Goal: Task Accomplishment & Management: Use online tool/utility

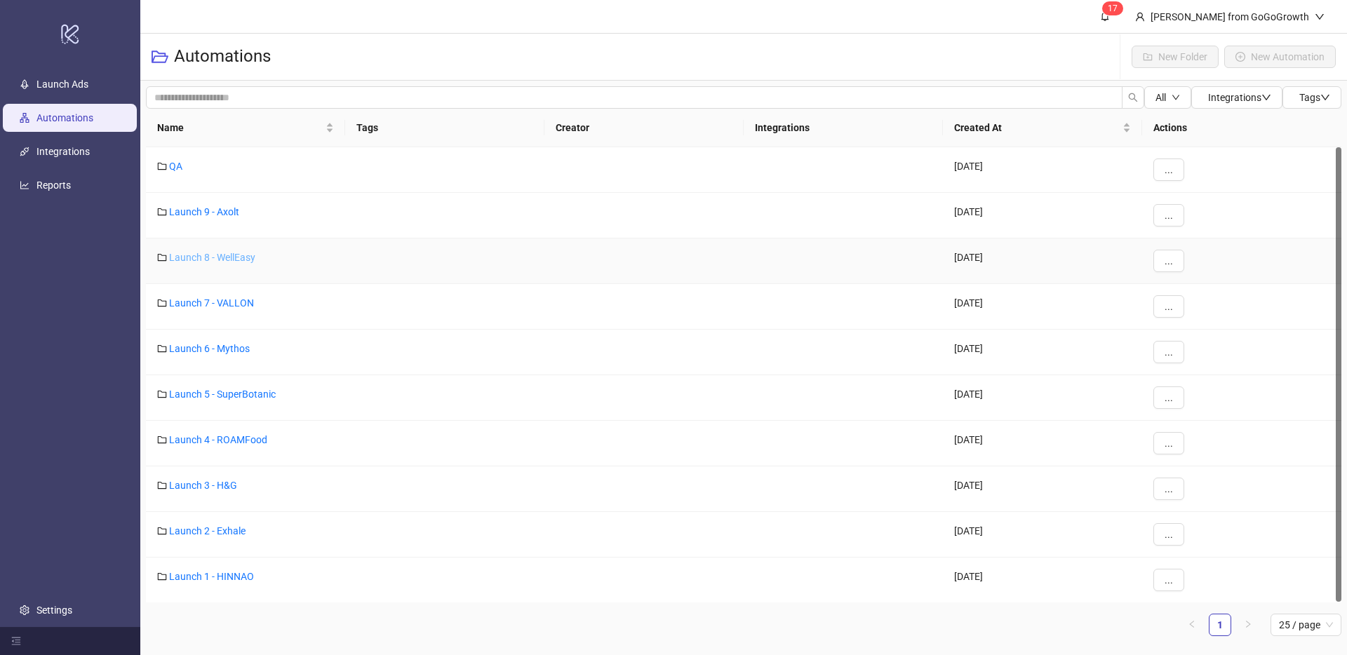
click at [227, 257] on link "Launch 8 - WellEasy" at bounding box center [212, 257] width 86 height 11
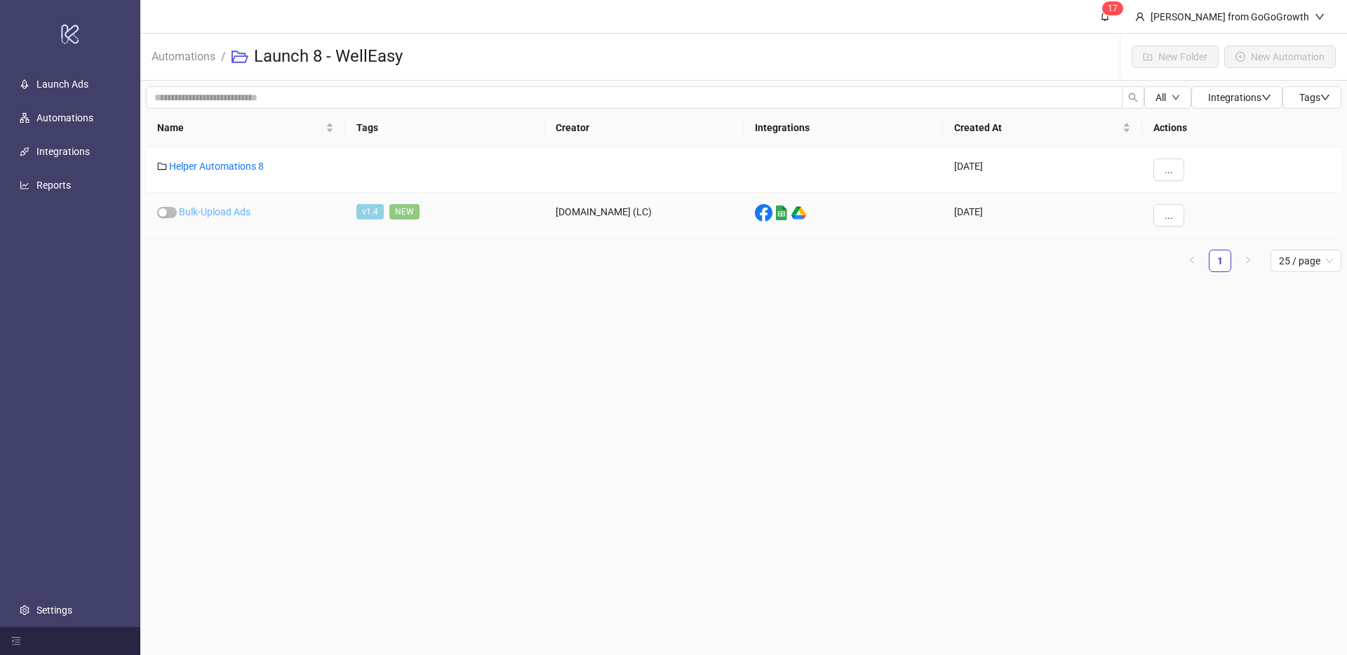
click at [231, 206] on link "Bulk-Upload Ads" at bounding box center [215, 211] width 72 height 11
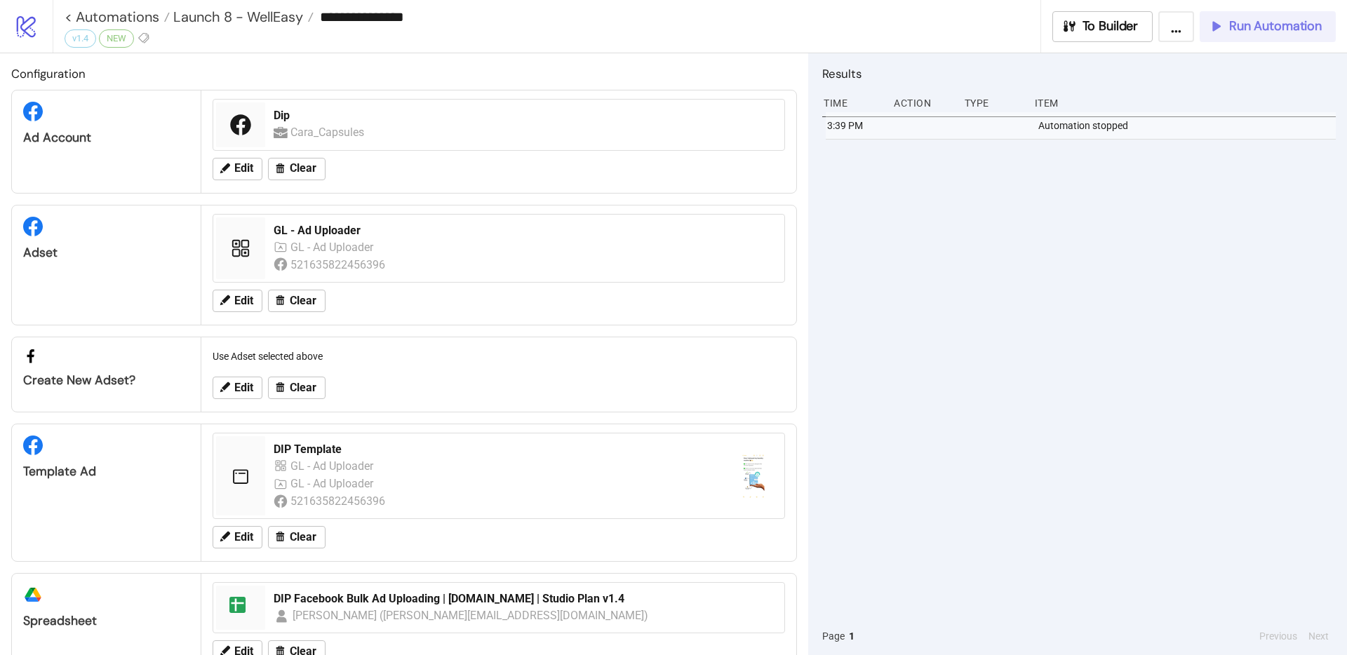
click at [1251, 21] on span "Run Automation" at bounding box center [1275, 26] width 93 height 16
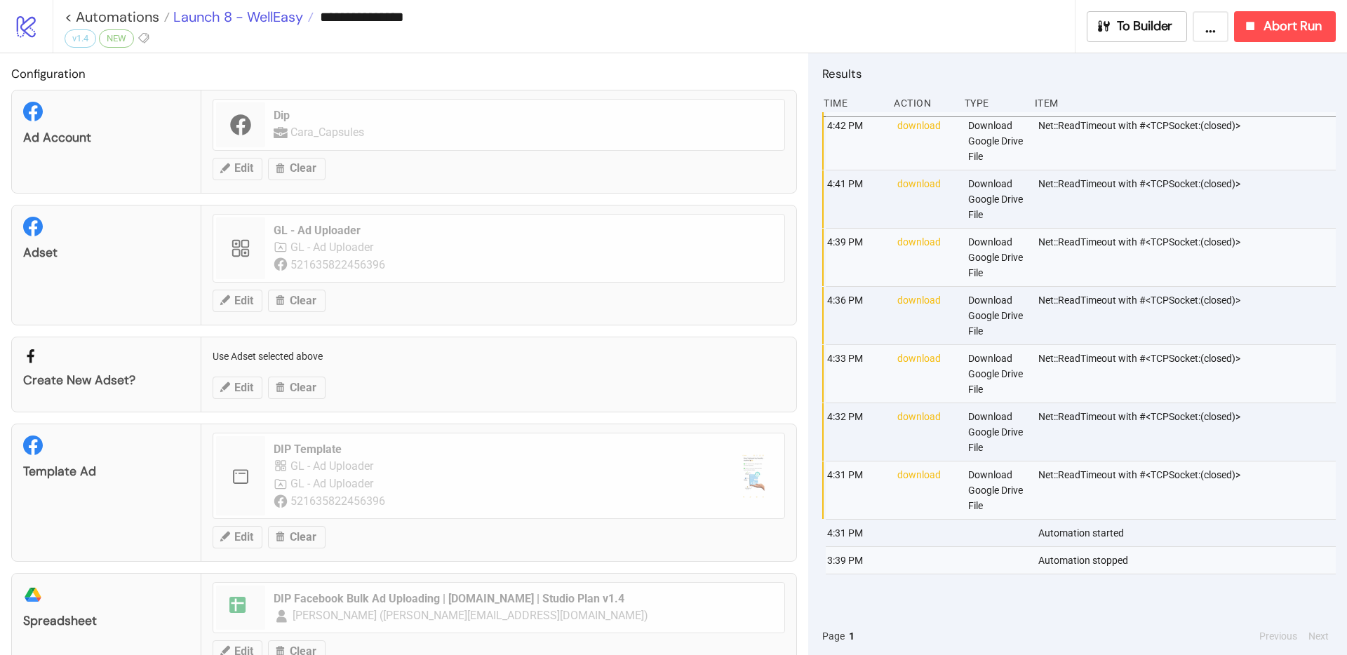
click at [211, 15] on span "Launch 8 - WellEasy" at bounding box center [236, 17] width 133 height 18
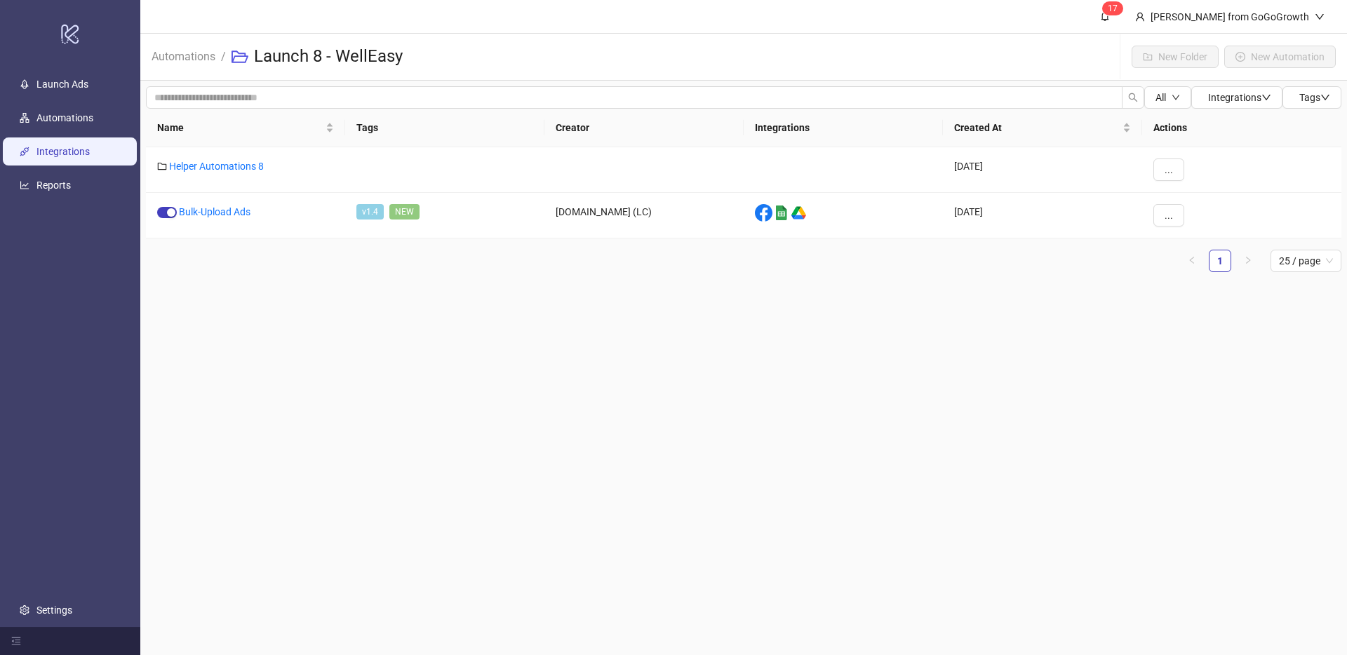
click at [69, 146] on link "Integrations" at bounding box center [62, 151] width 53 height 11
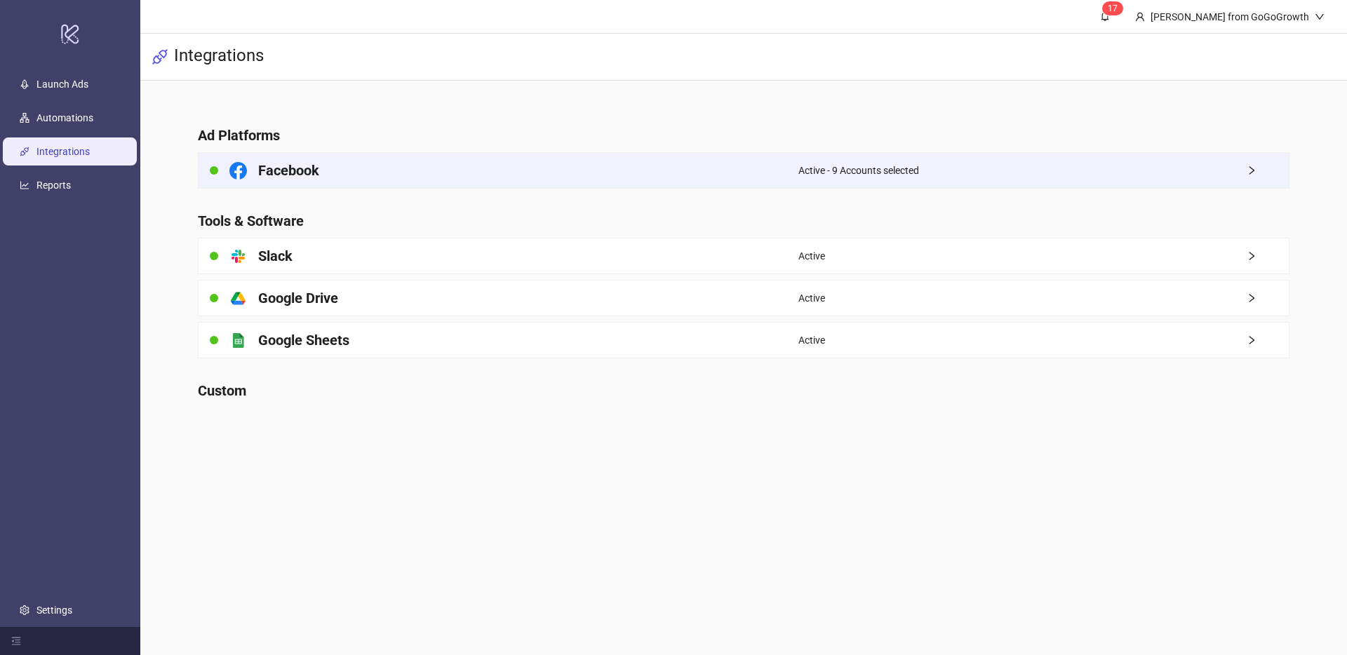
click at [617, 169] on div "Facebook" at bounding box center [499, 170] width 600 height 35
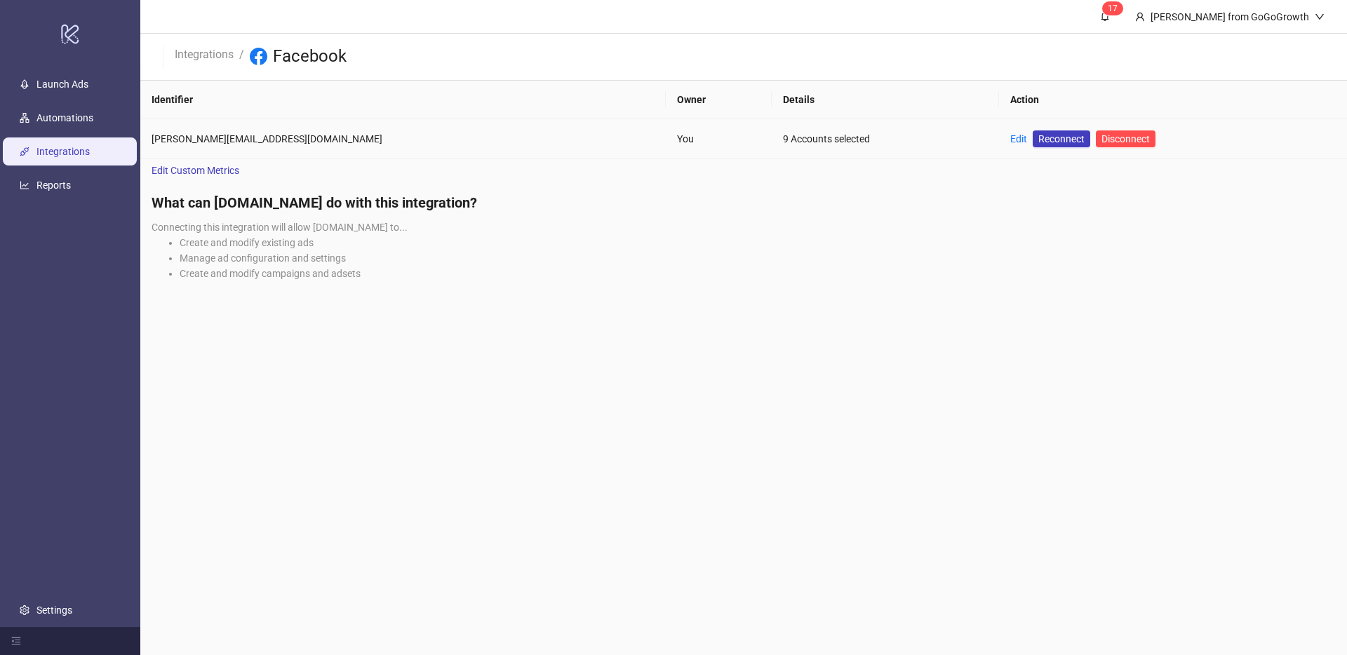
click at [999, 139] on td "Edit Reconnect Disconnect" at bounding box center [1173, 139] width 348 height 40
click at [999, 137] on td "Edit Reconnect Disconnect" at bounding box center [1173, 139] width 348 height 40
click at [1010, 137] on link "Edit" at bounding box center [1018, 138] width 17 height 11
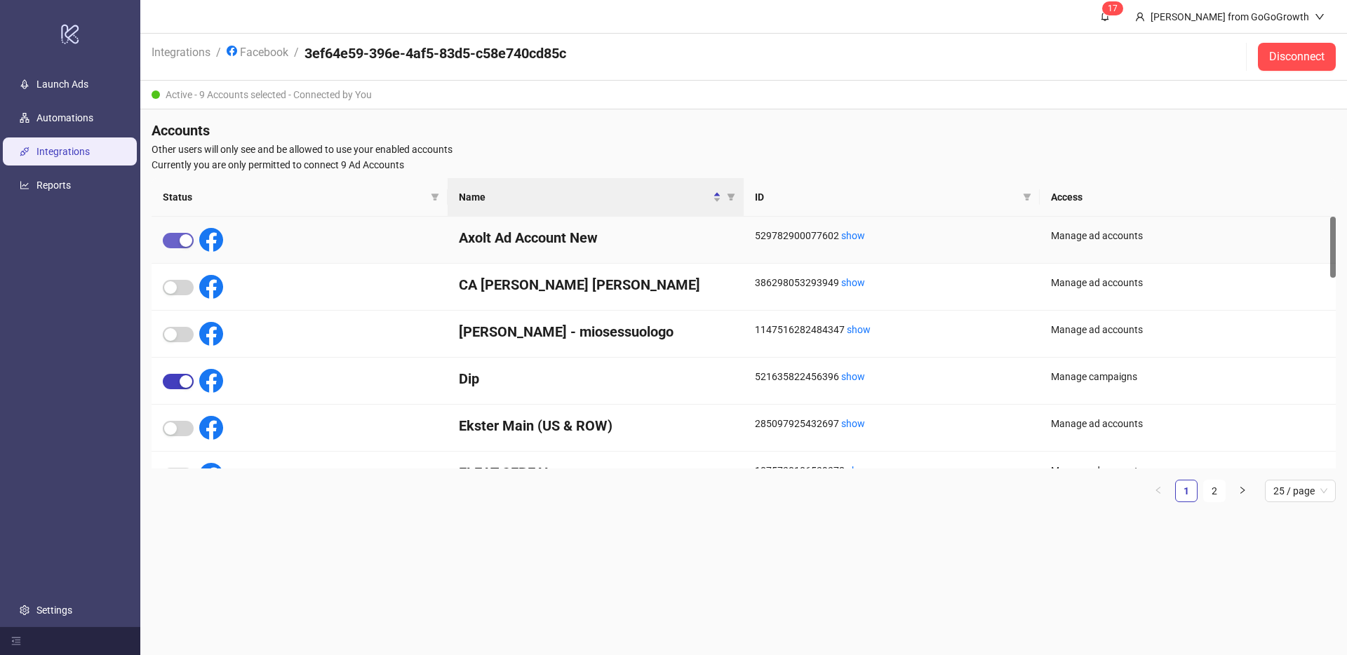
click at [172, 239] on span "button" at bounding box center [178, 240] width 31 height 15
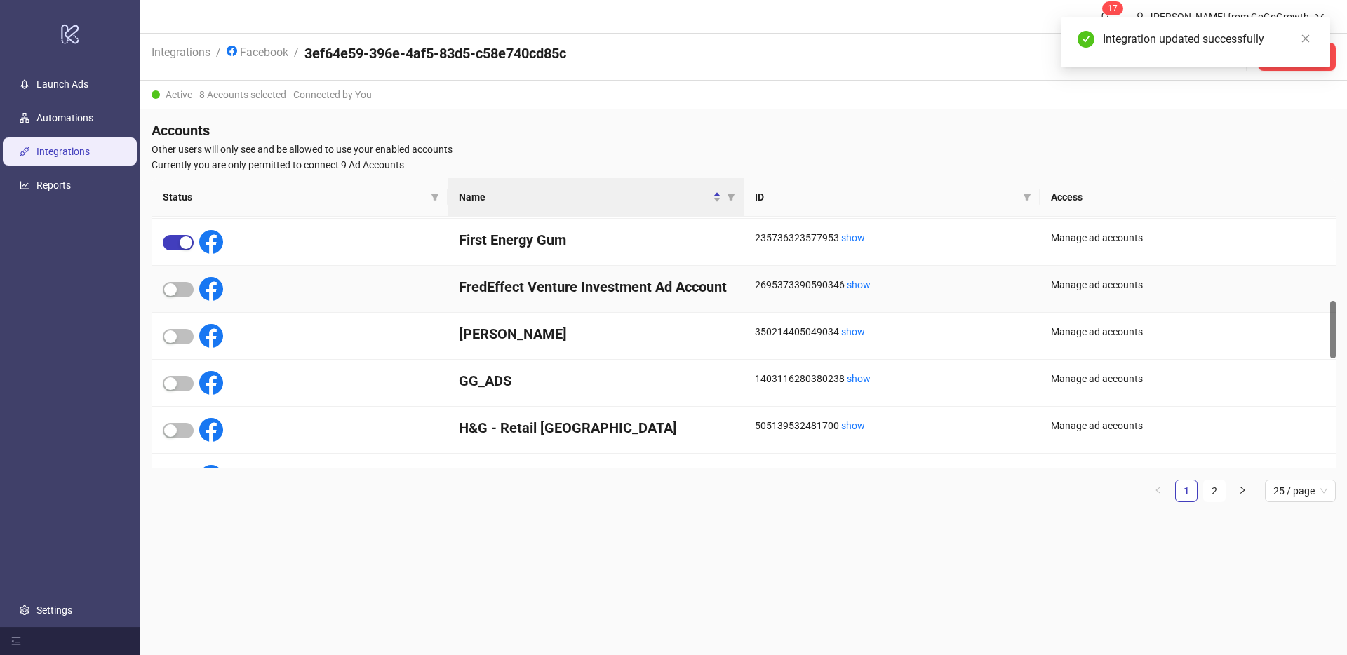
scroll to position [365, 0]
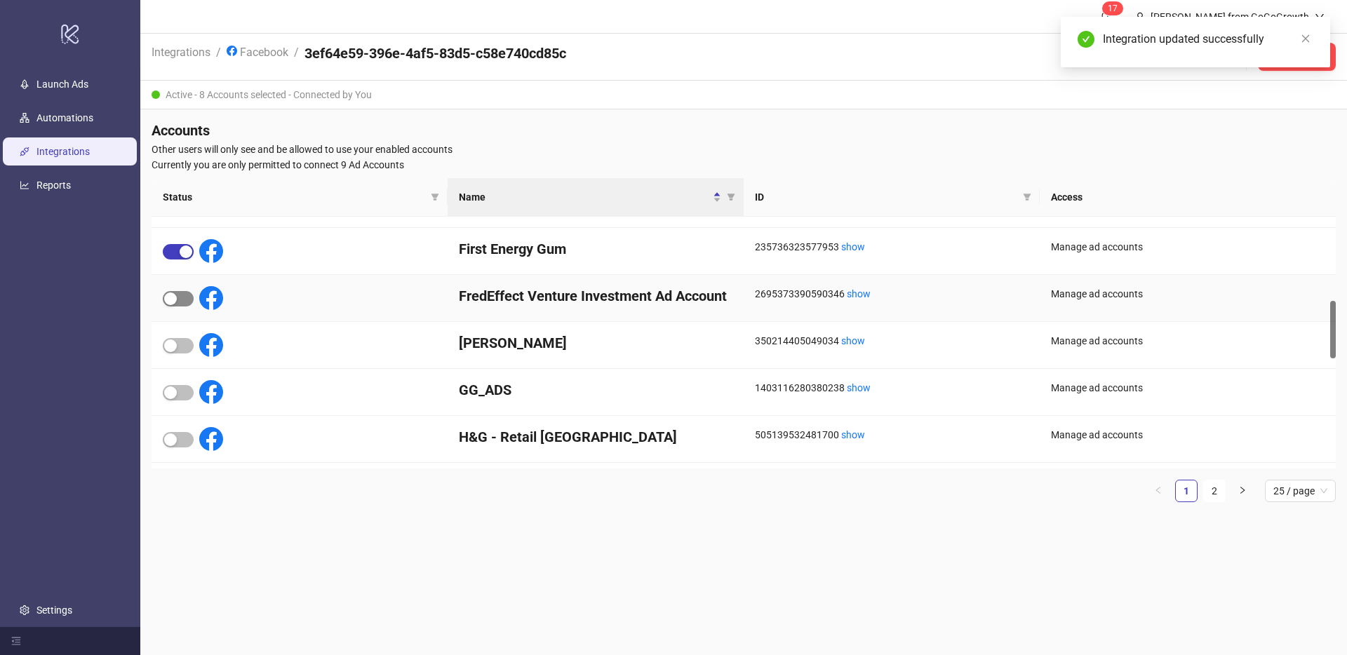
click at [172, 296] on div "button" at bounding box center [170, 299] width 13 height 13
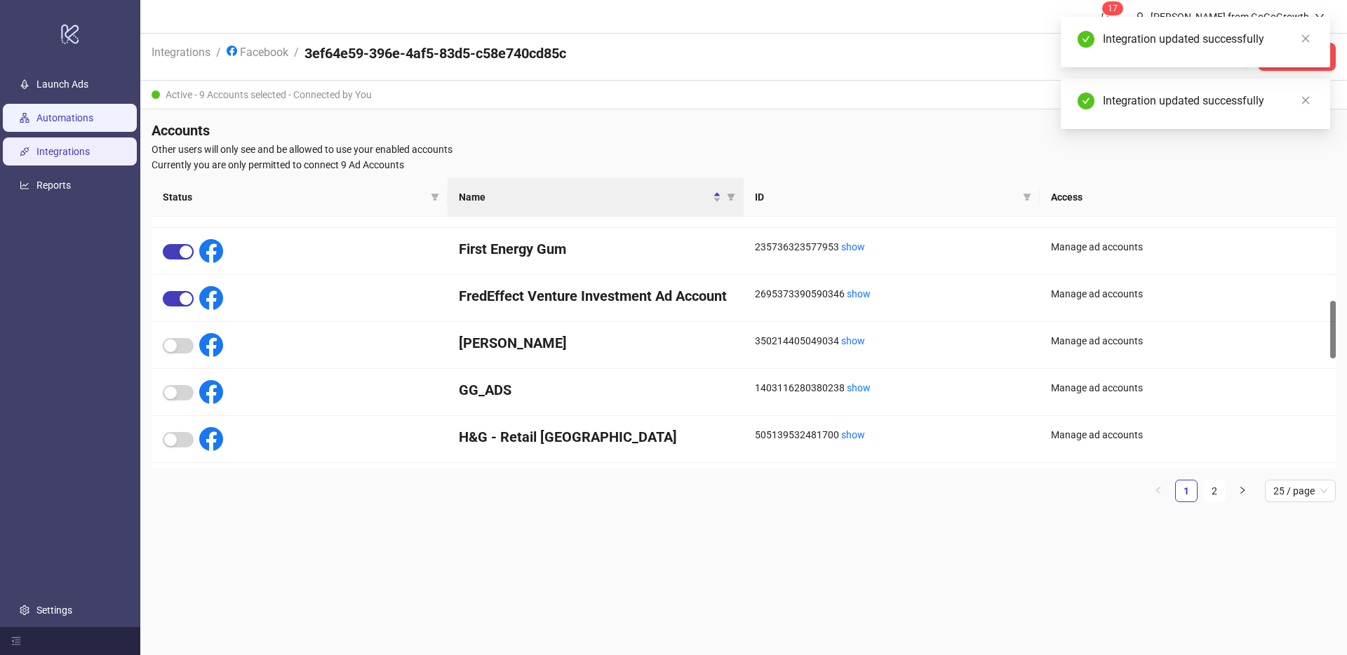
click at [93, 123] on link "Automations" at bounding box center [64, 117] width 57 height 11
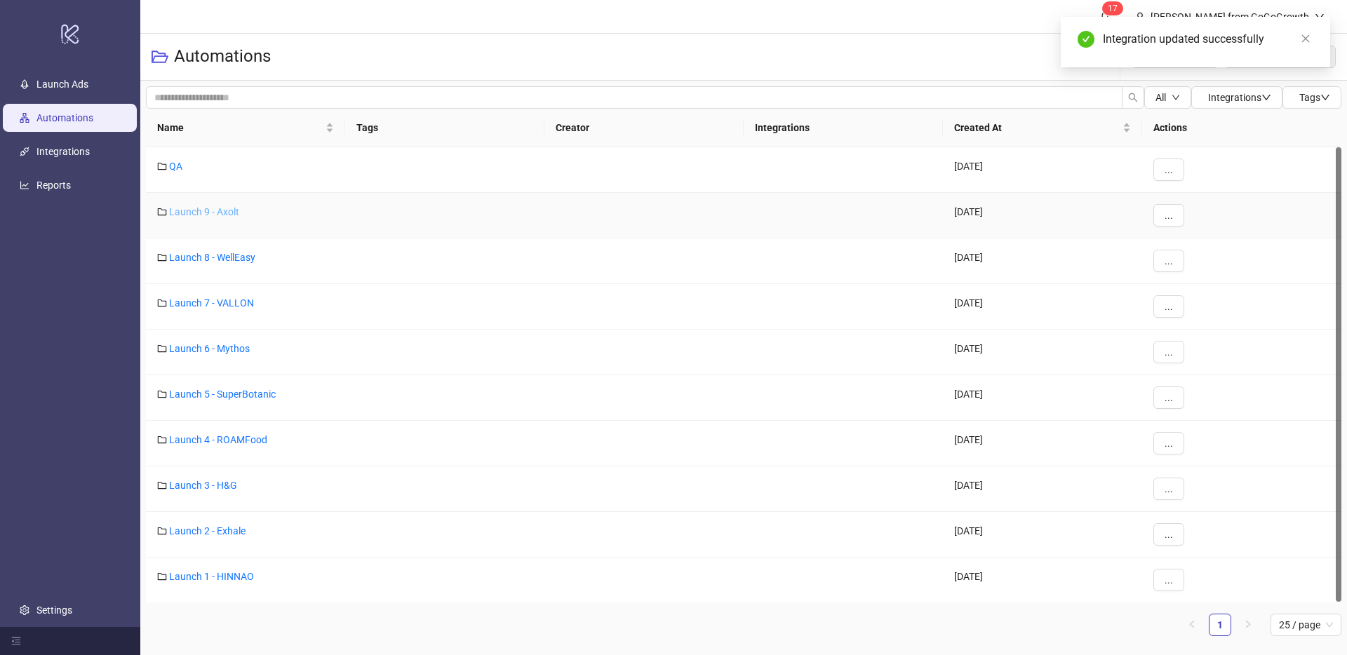
click at [194, 211] on link "Launch 9 - Axolt" at bounding box center [204, 211] width 70 height 11
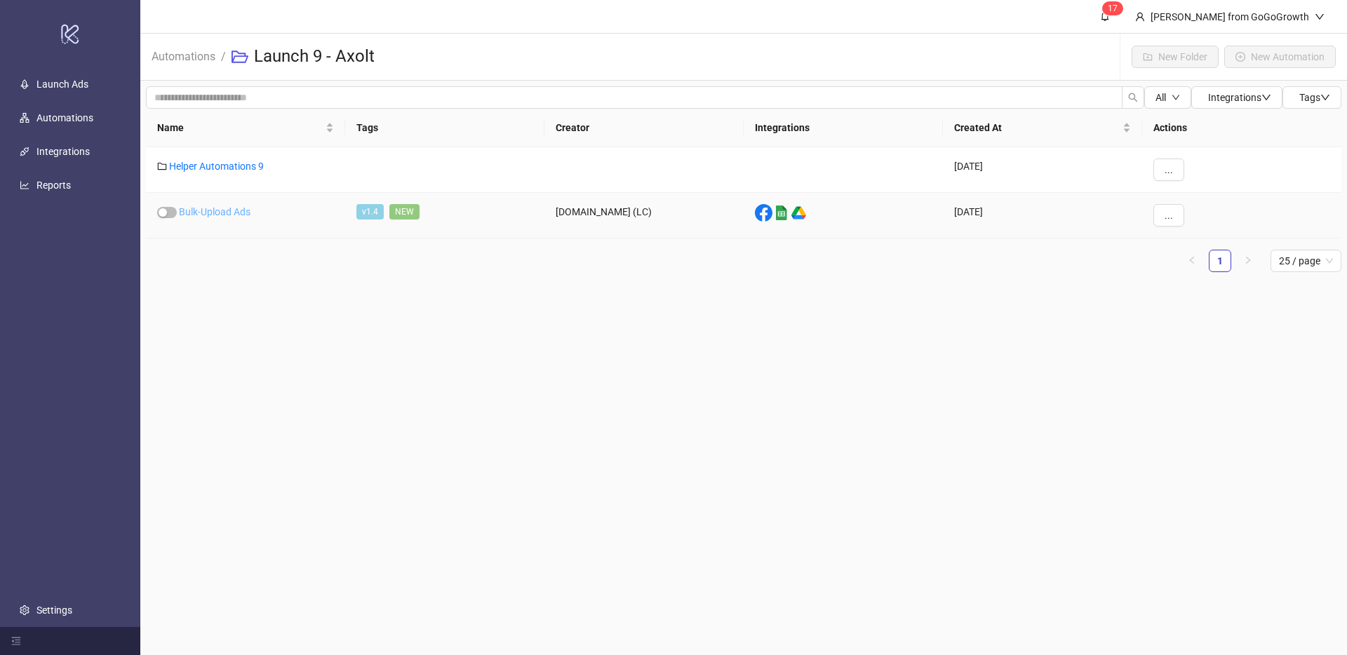
click at [231, 208] on link "Bulk-Upload Ads" at bounding box center [215, 211] width 72 height 11
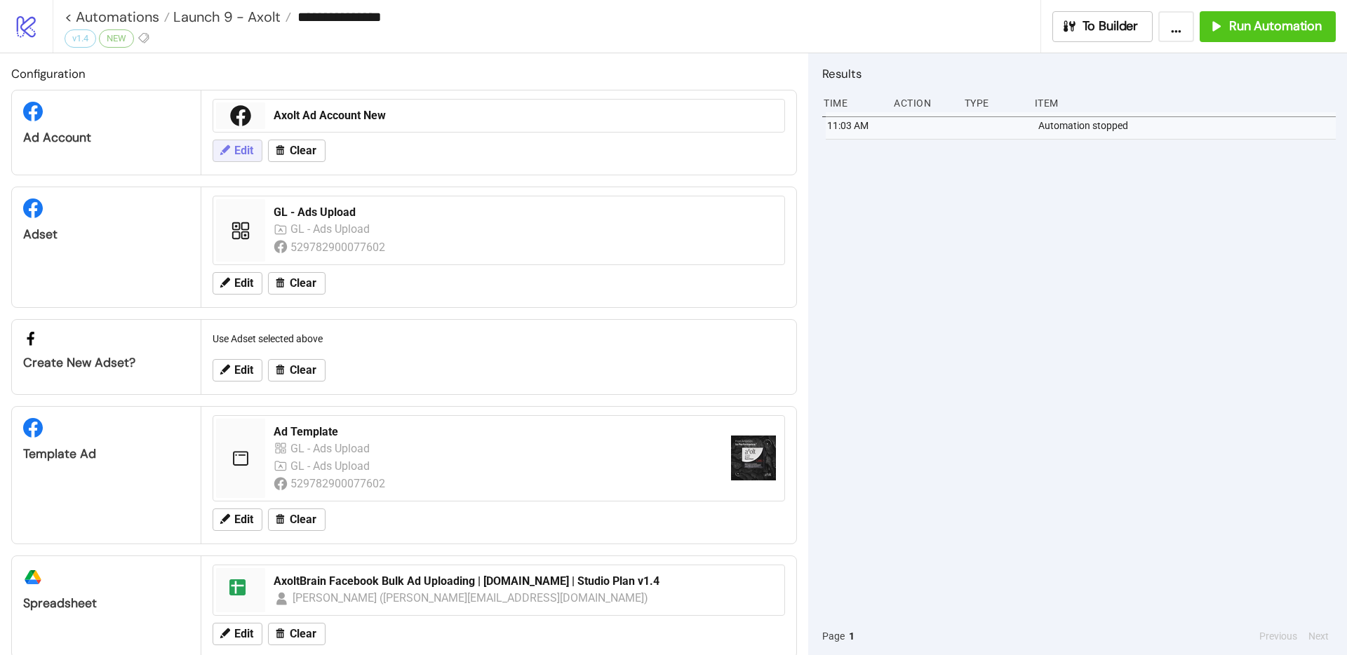
click at [240, 156] on span "Edit" at bounding box center [243, 151] width 19 height 13
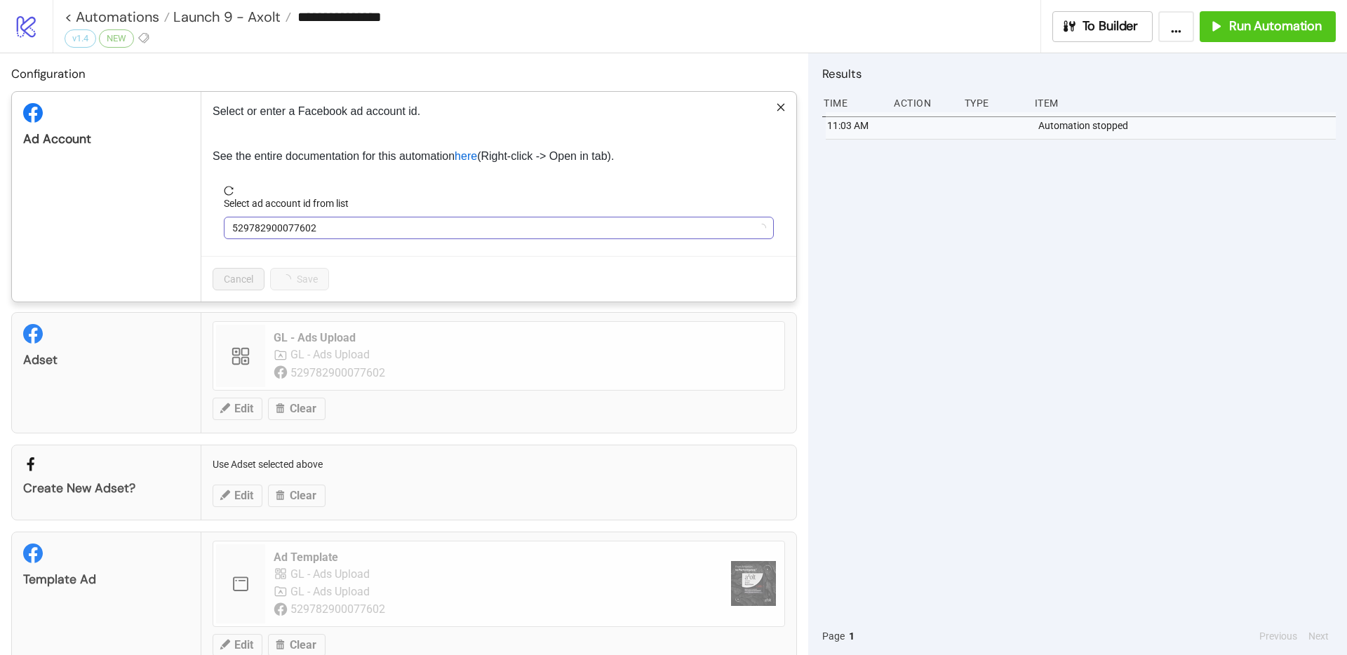
click at [291, 228] on span "529782900077602" at bounding box center [498, 227] width 533 height 21
click at [330, 229] on span "Axolt Ad Account New" at bounding box center [498, 227] width 533 height 21
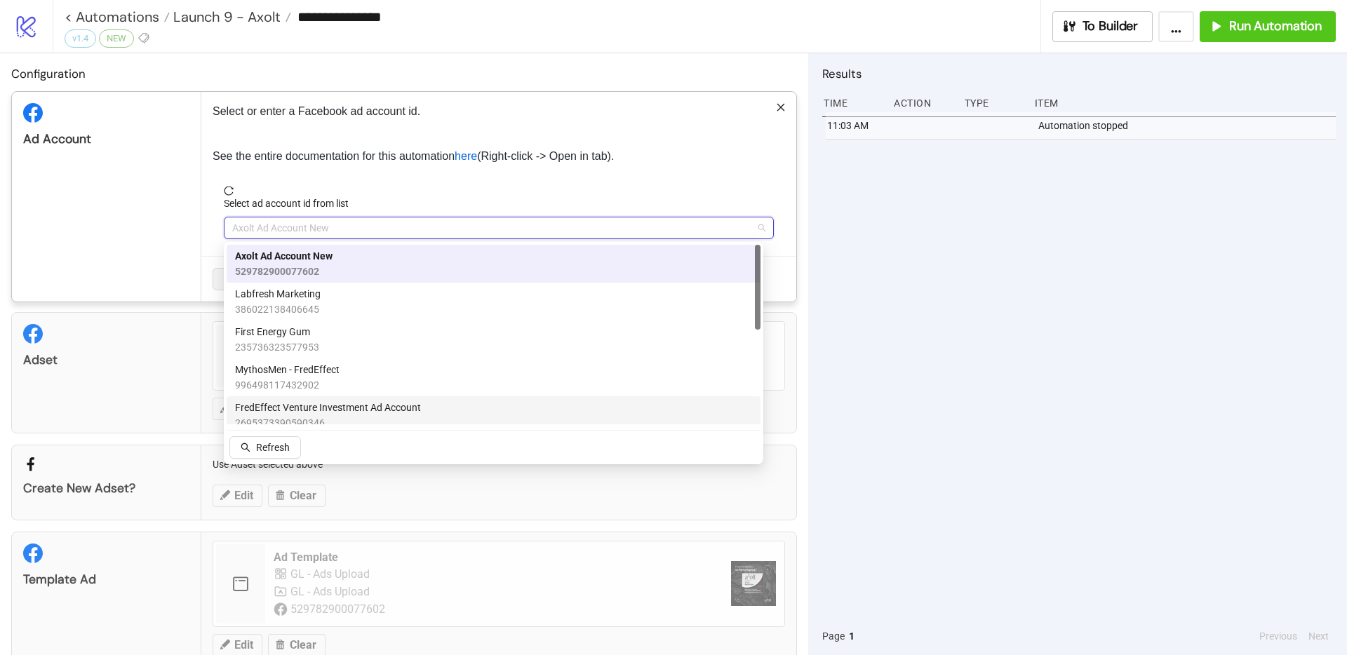
click at [337, 409] on span "FredEffect Venture Investment Ad Account" at bounding box center [328, 407] width 186 height 15
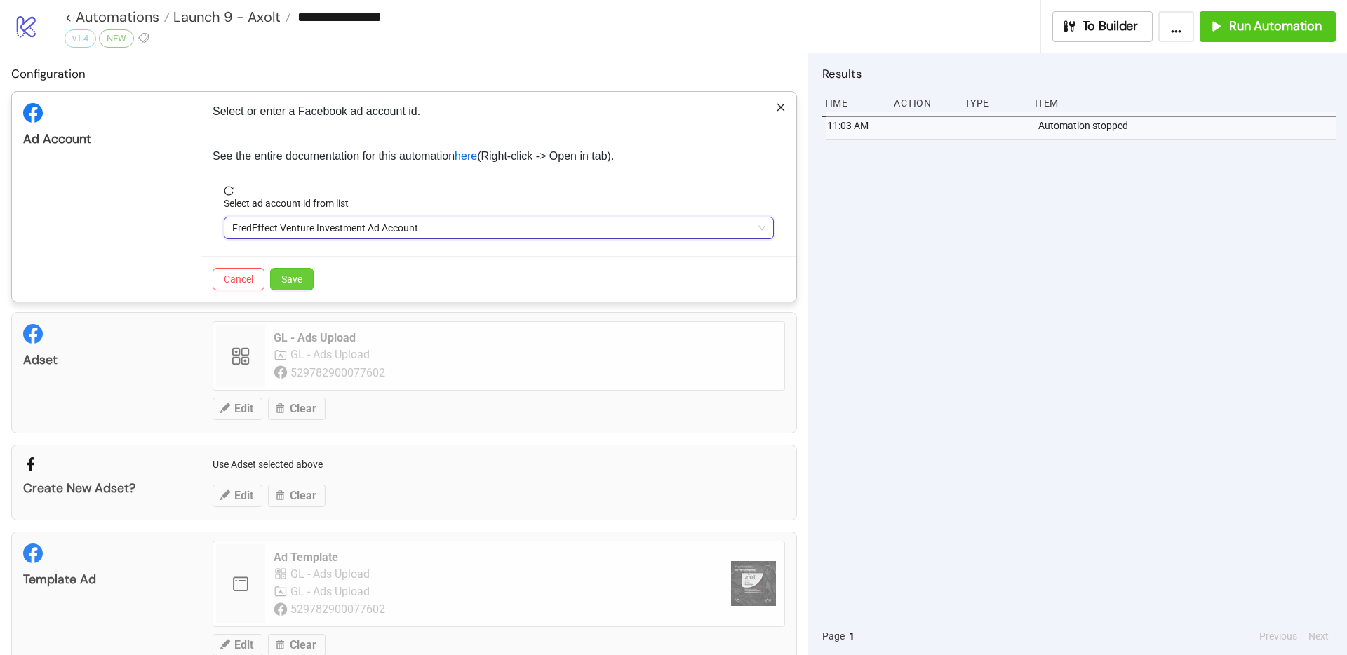
click at [299, 281] on span "Save" at bounding box center [291, 279] width 21 height 11
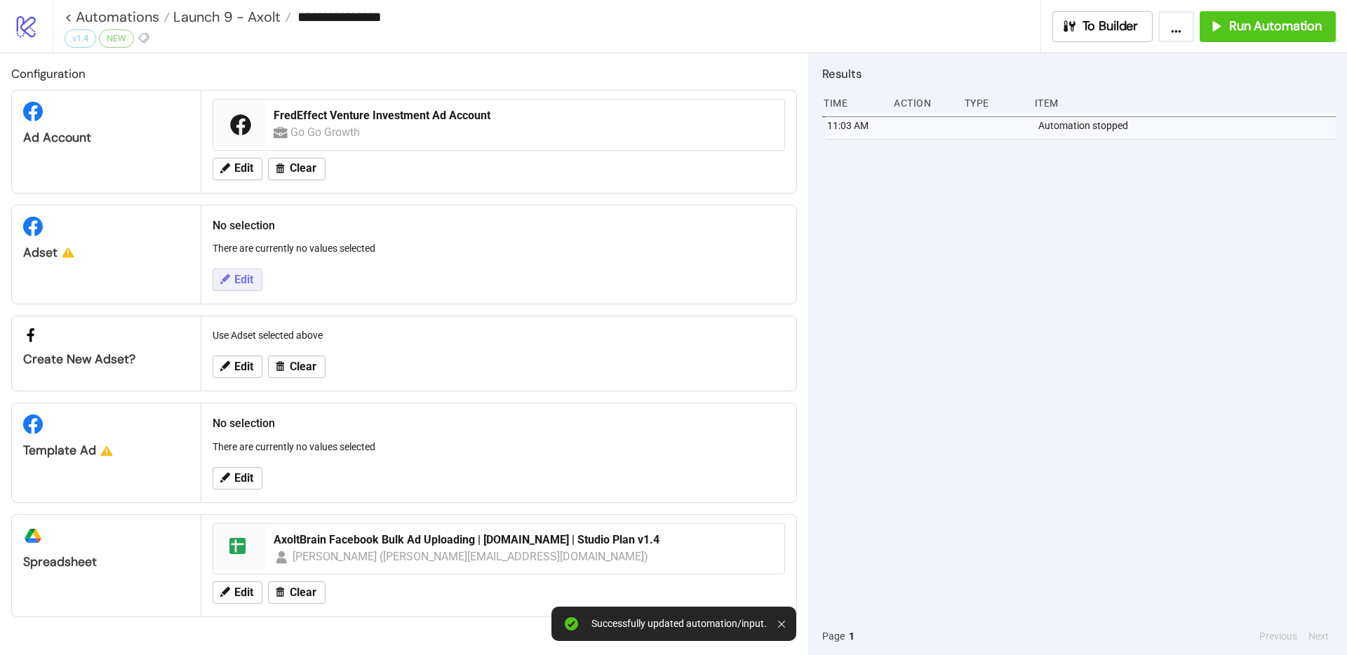
click at [247, 286] on span "Edit" at bounding box center [243, 280] width 19 height 13
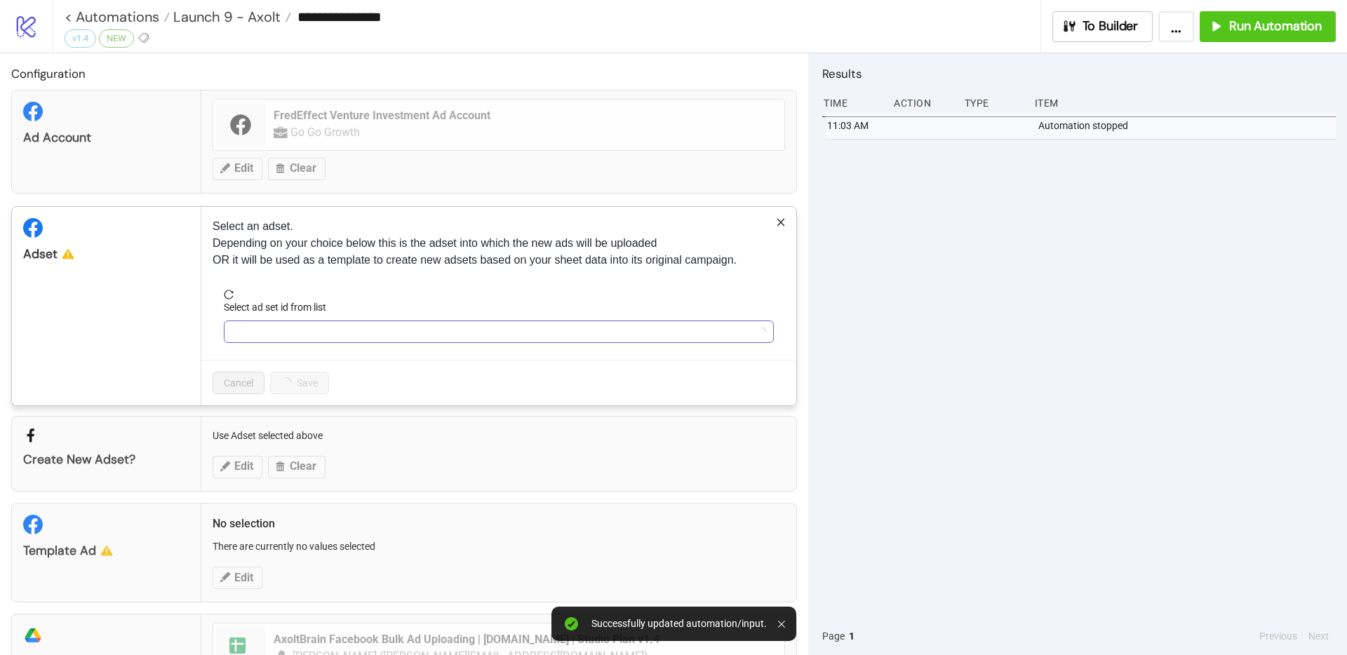
click at [268, 328] on input "Select ad set id from list" at bounding box center [492, 331] width 521 height 21
click at [239, 300] on label "Select ad set id from list" at bounding box center [280, 307] width 112 height 15
click at [239, 321] on input "Select ad set id from list" at bounding box center [492, 331] width 521 height 21
click at [253, 326] on input "Select ad set id from list" at bounding box center [492, 331] width 521 height 21
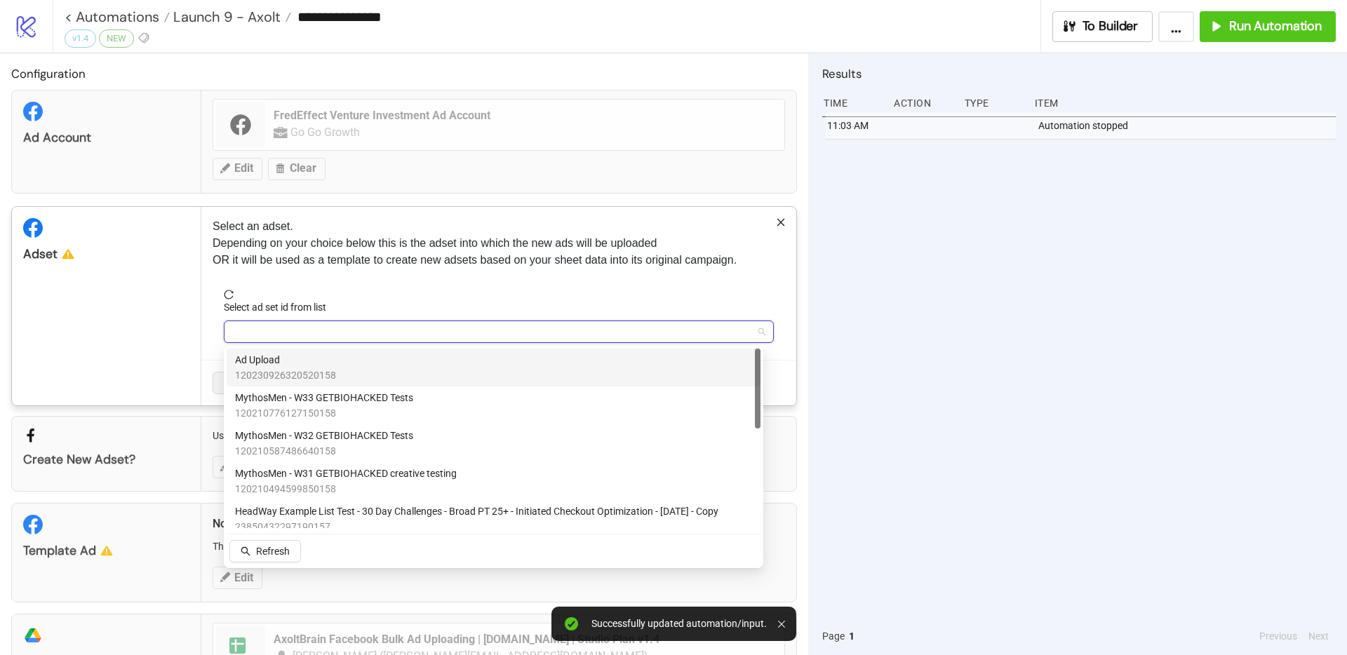
click at [283, 354] on span "Ad Upload" at bounding box center [285, 359] width 101 height 15
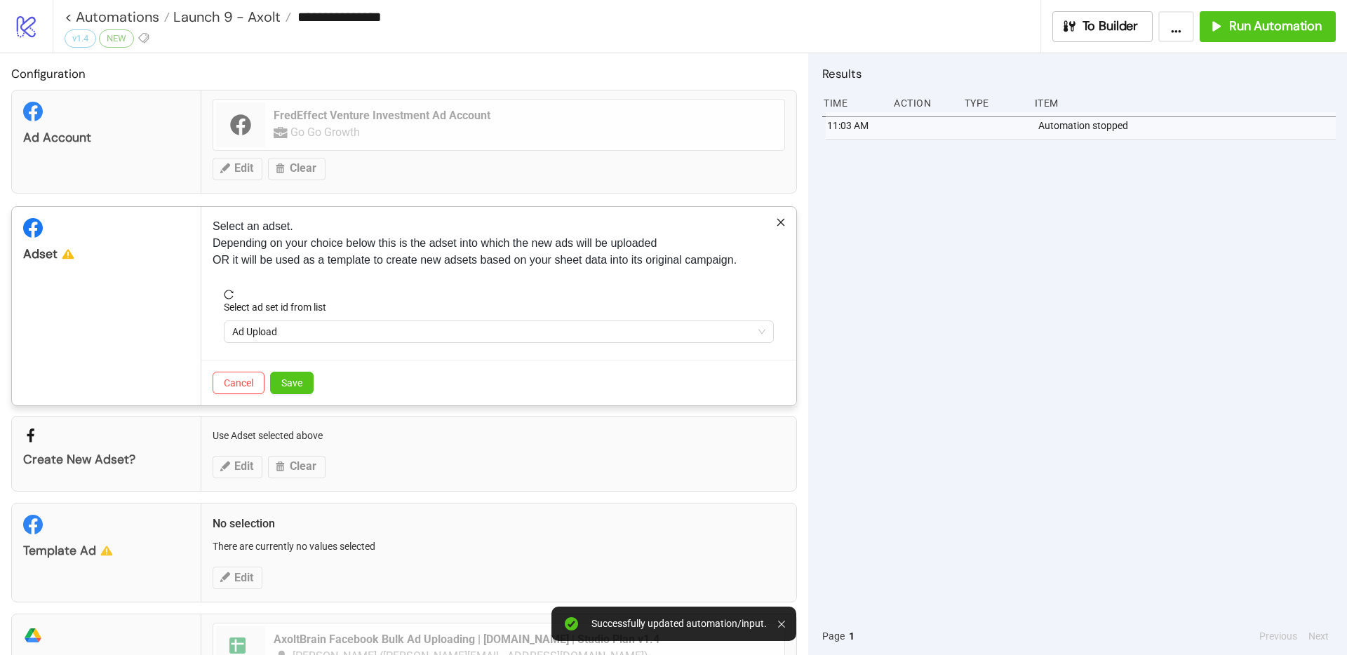
click at [314, 375] on div "Cancel Save" at bounding box center [498, 383] width 595 height 46
click at [307, 379] on button "Save" at bounding box center [291, 383] width 43 height 22
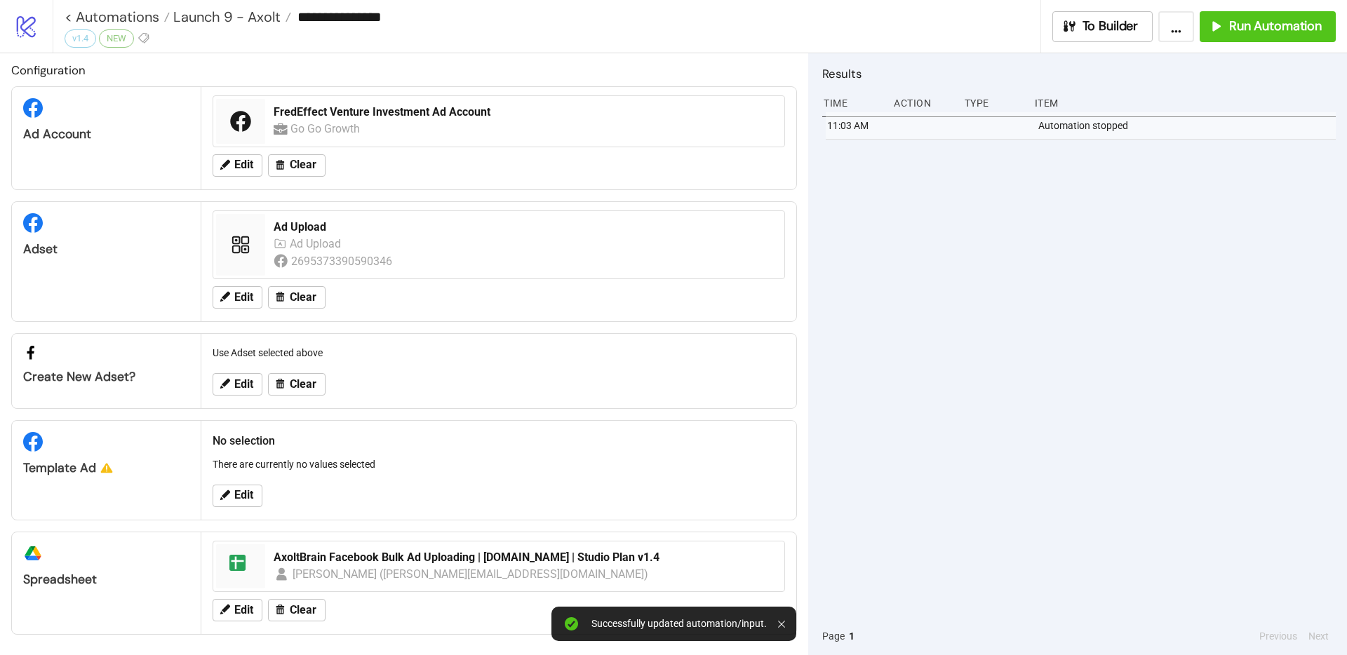
scroll to position [6, 0]
click at [232, 488] on button "Edit" at bounding box center [238, 494] width 50 height 22
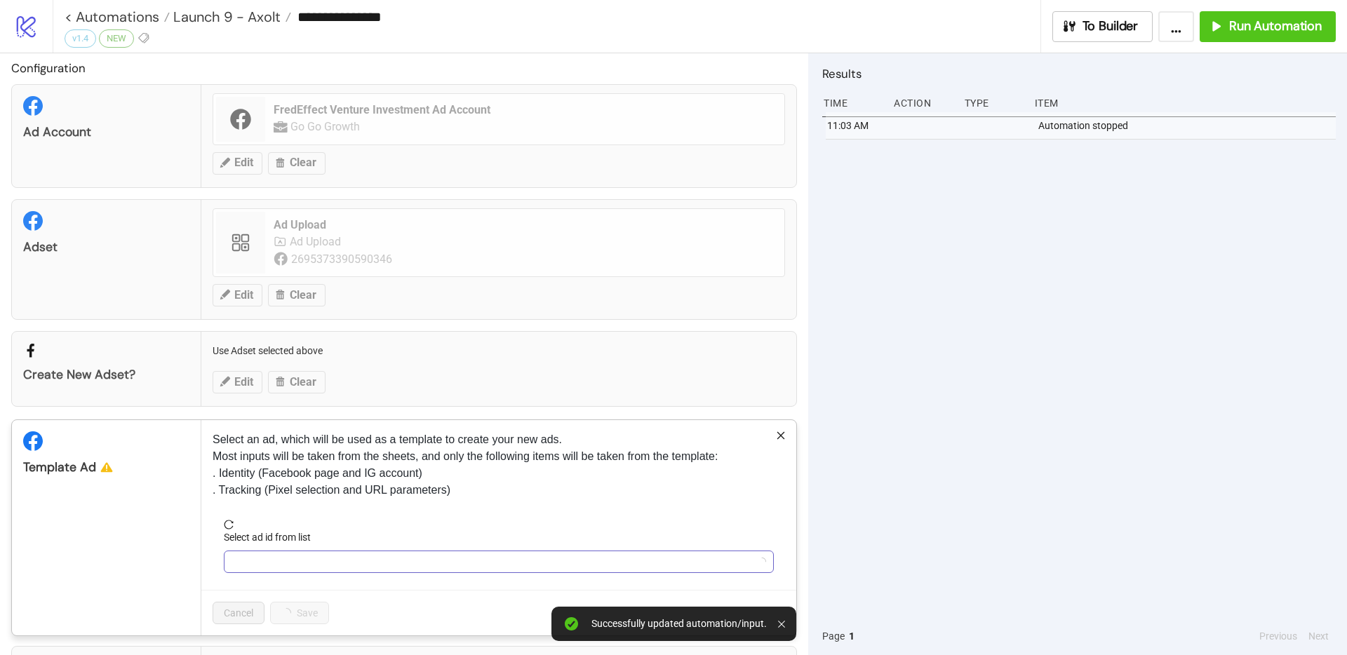
click at [271, 557] on input "Select ad id from list" at bounding box center [492, 561] width 521 height 21
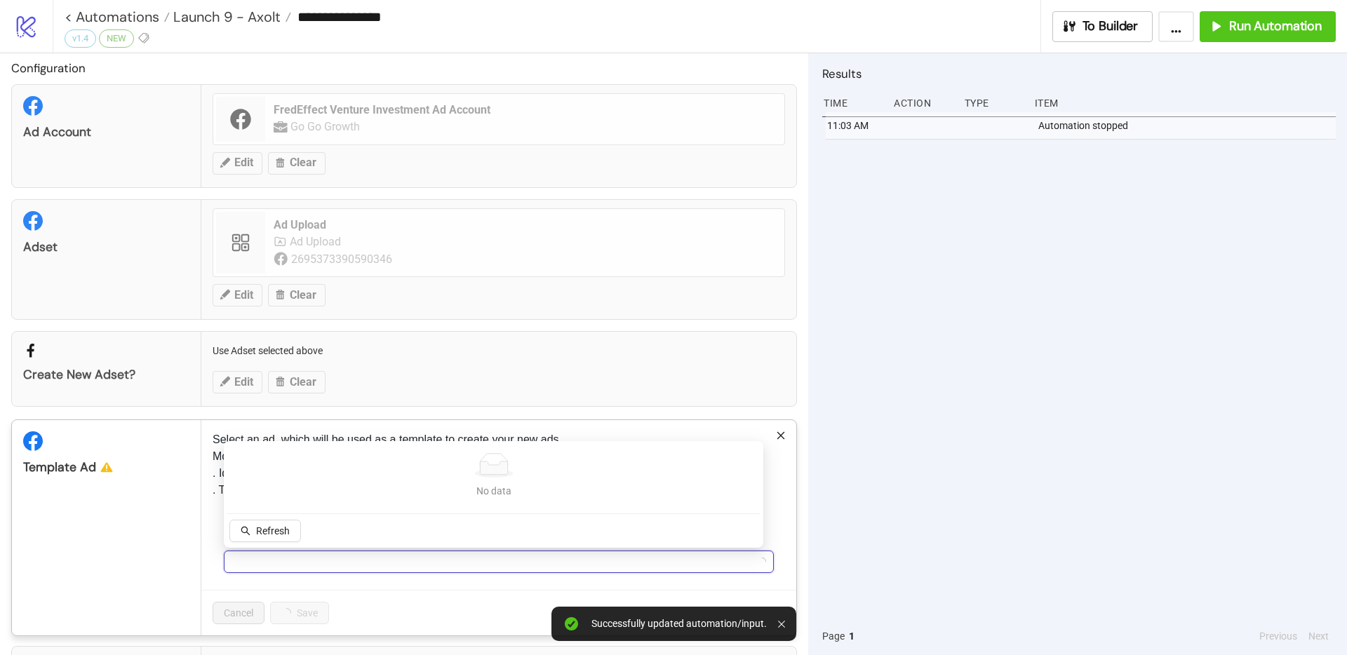
click at [274, 542] on div "Refresh" at bounding box center [265, 532] width 77 height 25
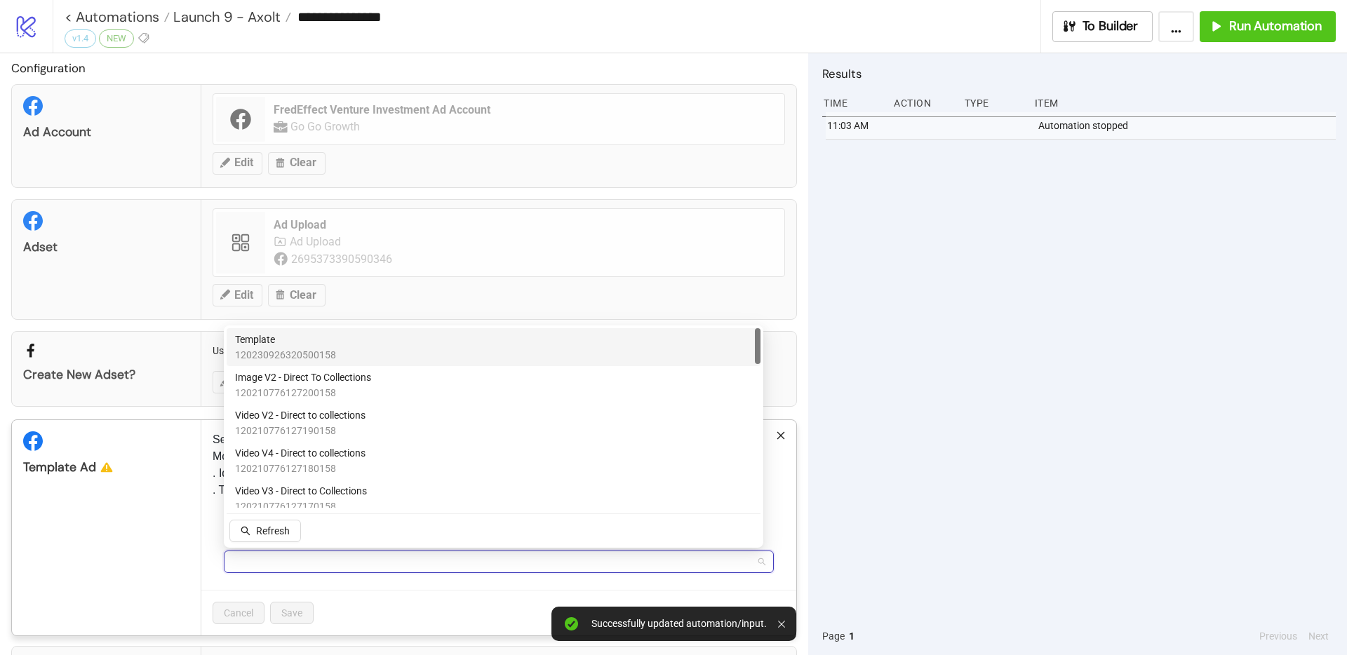
click at [309, 329] on div "Template 120230926320500158" at bounding box center [494, 347] width 534 height 38
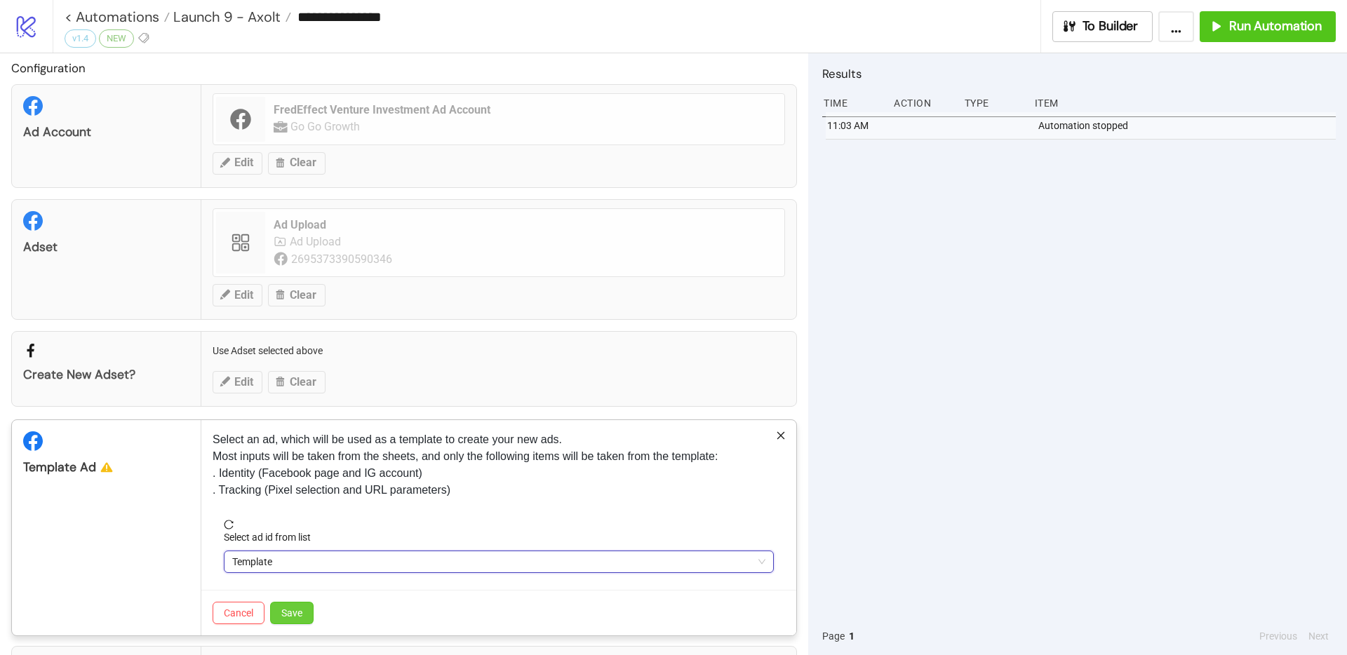
click at [296, 608] on span "Save" at bounding box center [291, 613] width 21 height 11
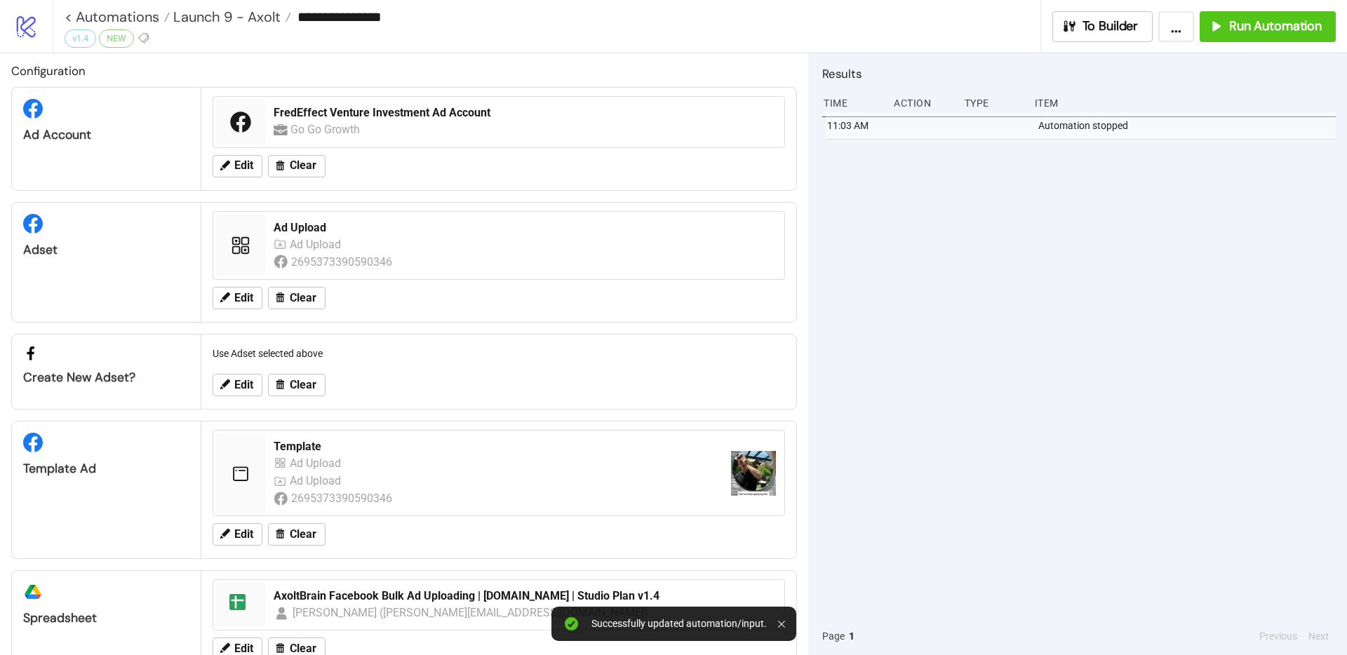
scroll to position [43, 0]
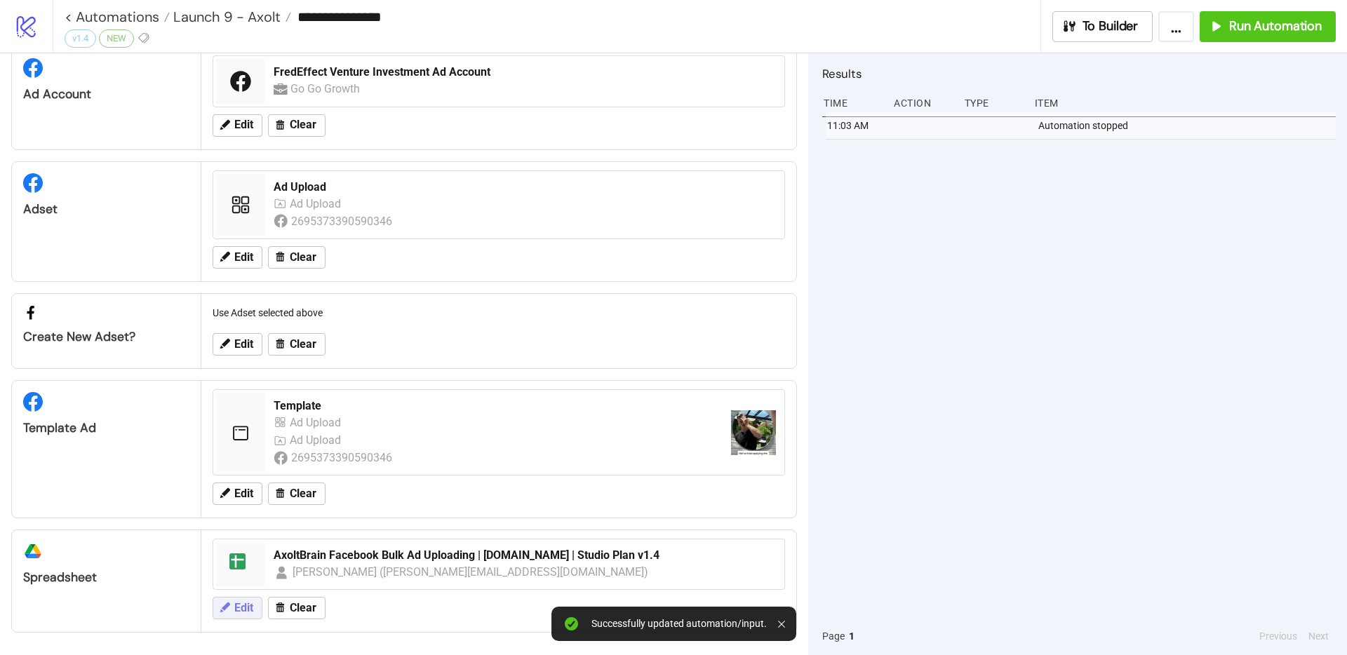
click at [242, 612] on span "Edit" at bounding box center [243, 608] width 19 height 13
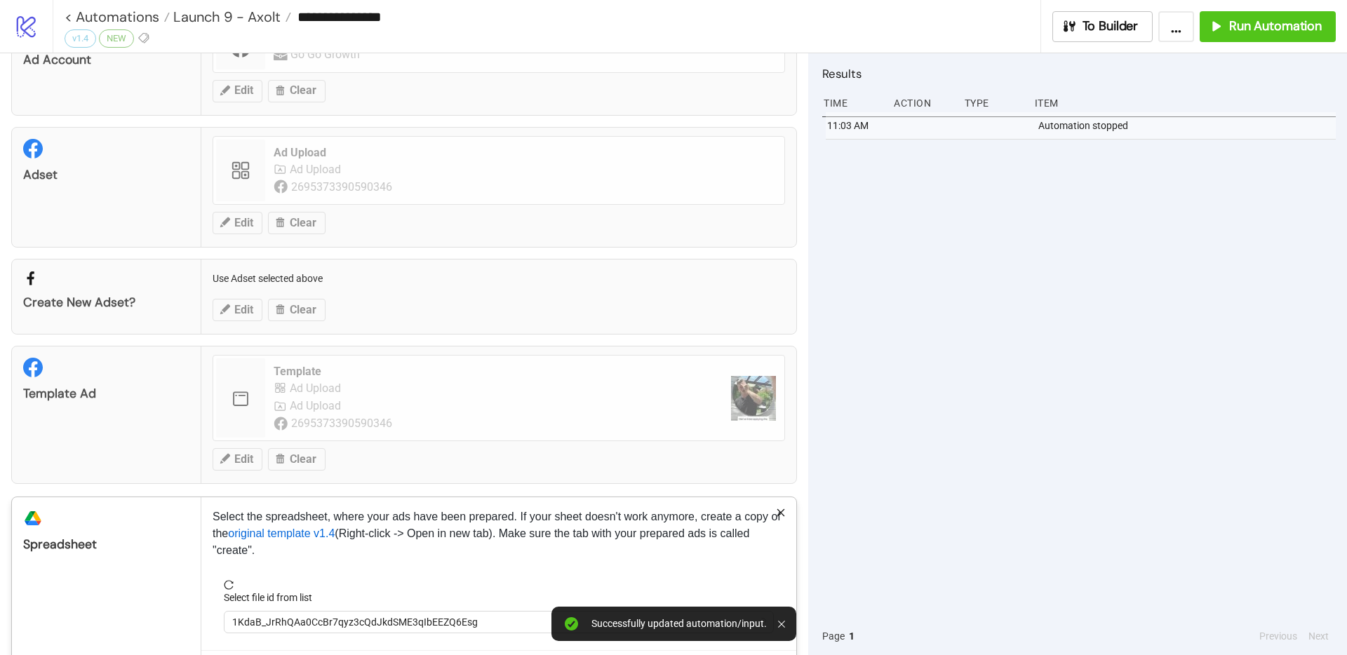
scroll to position [140, 0]
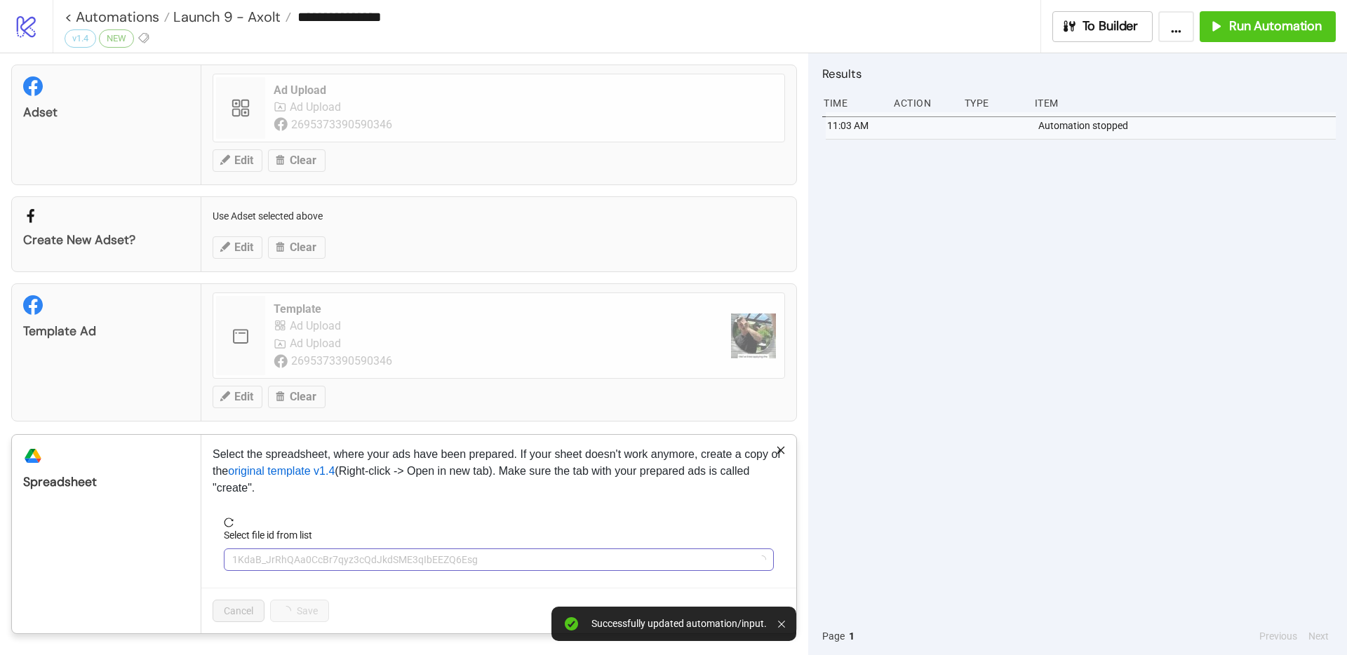
click at [323, 555] on span "1KdaB_JrRhQAa0CcBr7qyz3cQdJkdSME3qIbEEZQ6Esg" at bounding box center [498, 559] width 533 height 21
click at [323, 555] on span "AxoltBrain Facebook Bulk Ad Uploading | [DOMAIN_NAME] | Studio Plan v1.4" at bounding box center [498, 559] width 533 height 21
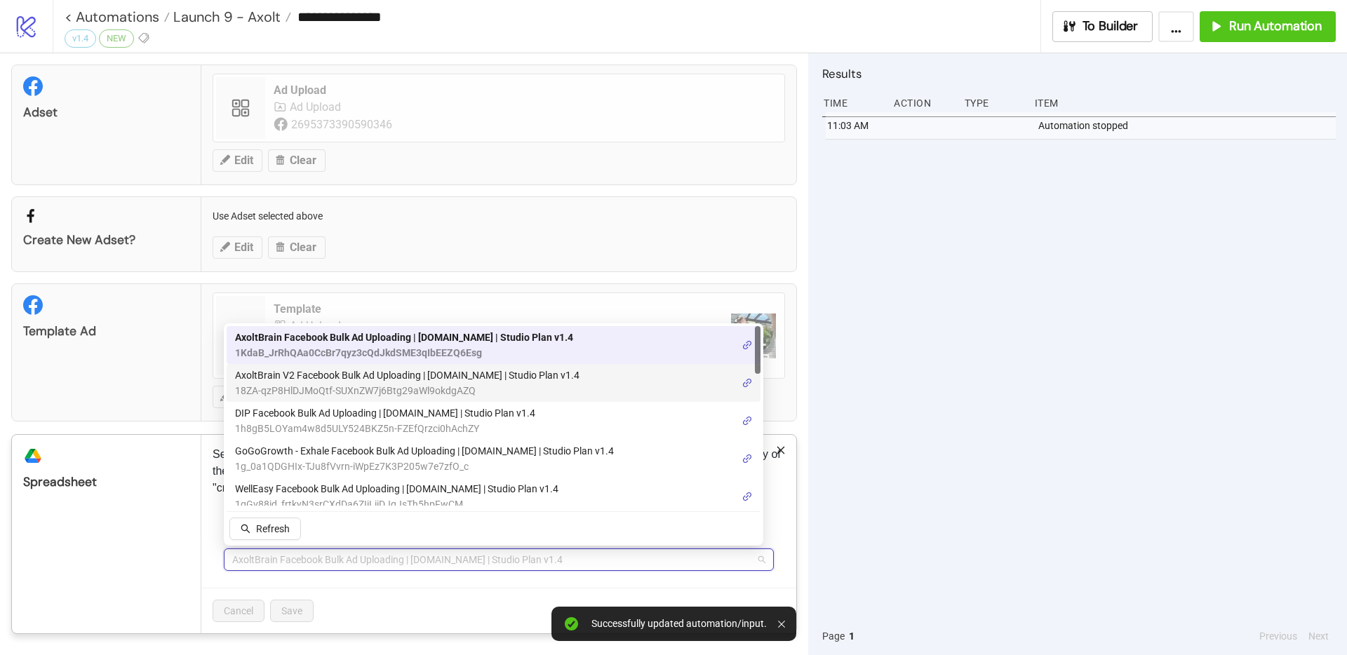
click at [311, 385] on span "18ZA-qzP8HlDJMoQtf-SUXnZW7j6Btg29aWl9okdgAZQ" at bounding box center [407, 390] width 344 height 15
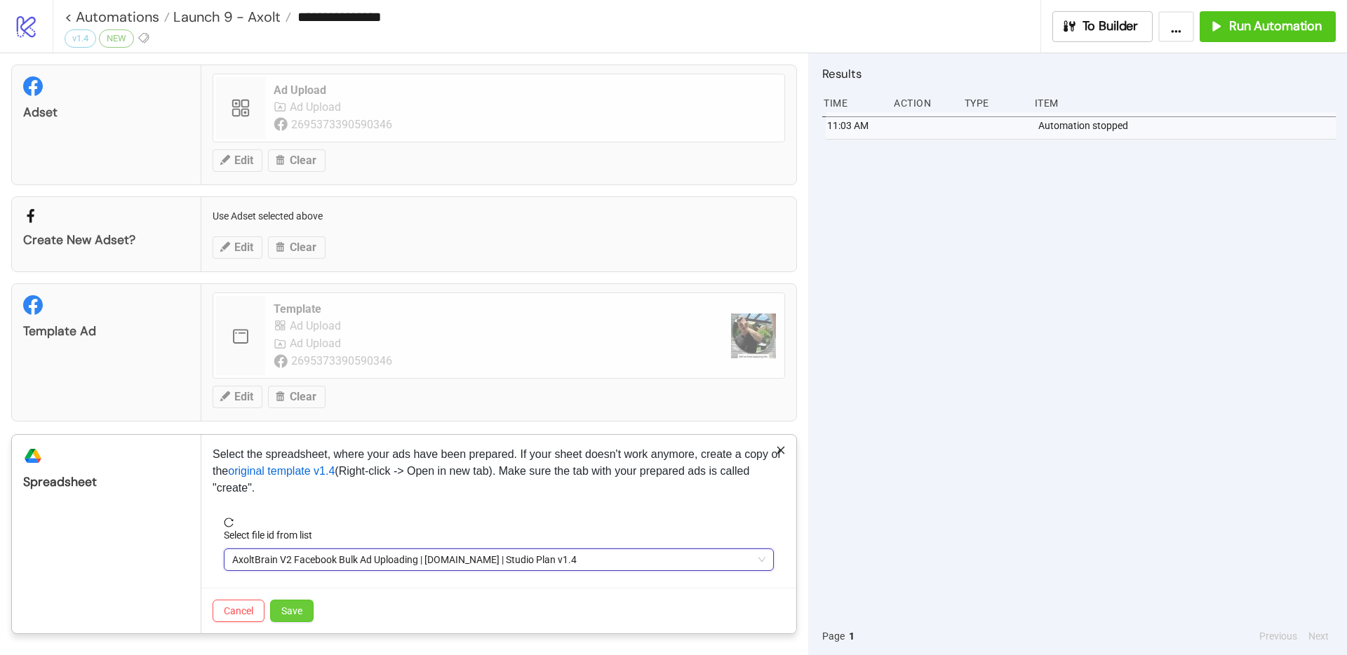
click at [289, 603] on button "Save" at bounding box center [291, 611] width 43 height 22
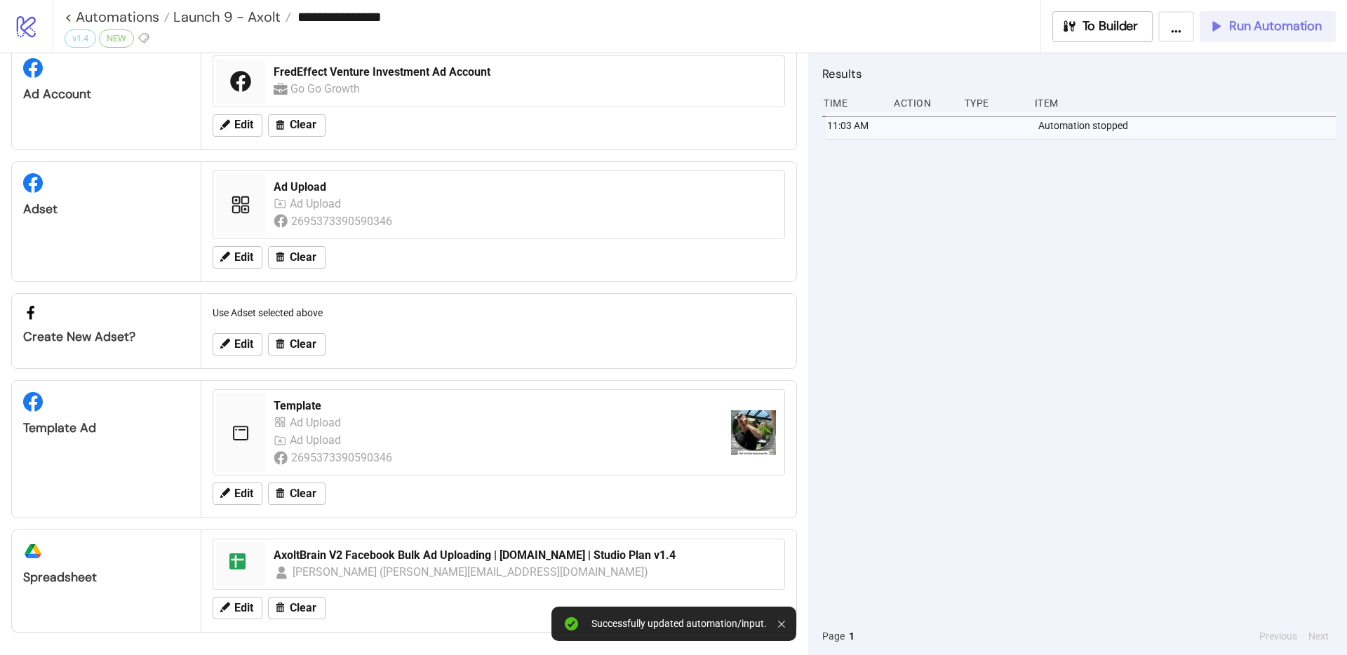
click at [1260, 22] on span "Run Automation" at bounding box center [1275, 26] width 93 height 16
